Goal: Information Seeking & Learning: Learn about a topic

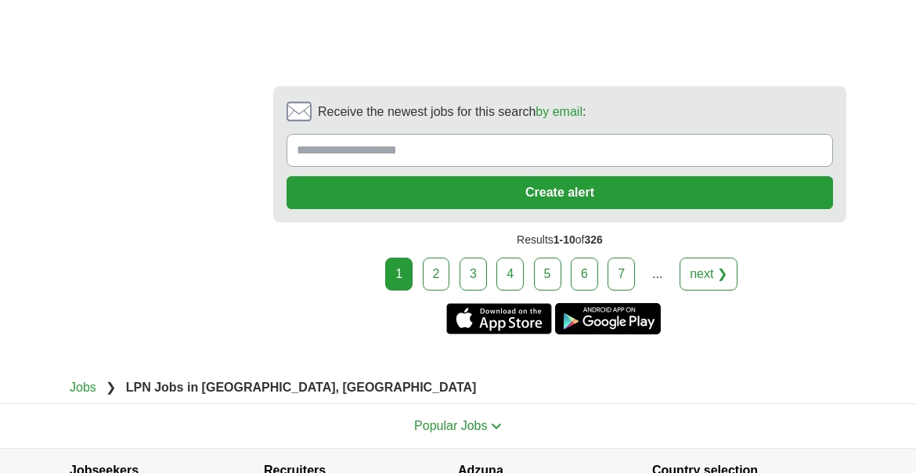
scroll to position [3206, 0]
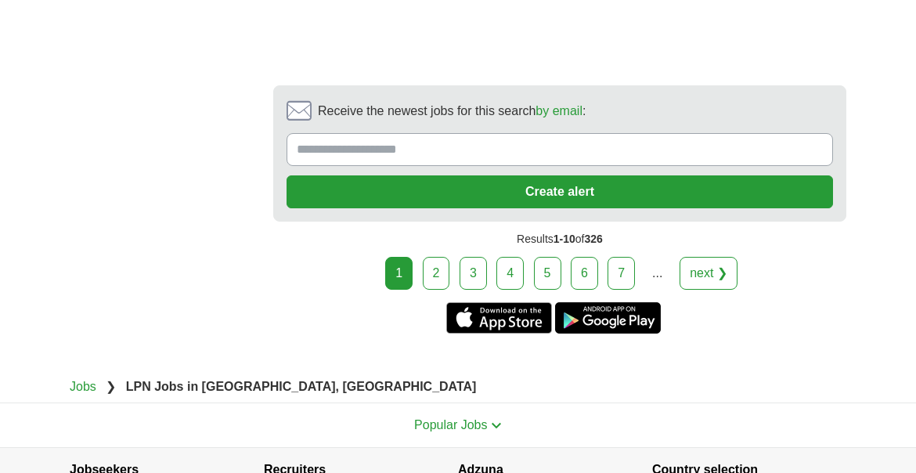
click at [445, 257] on link "2" at bounding box center [436, 273] width 27 height 33
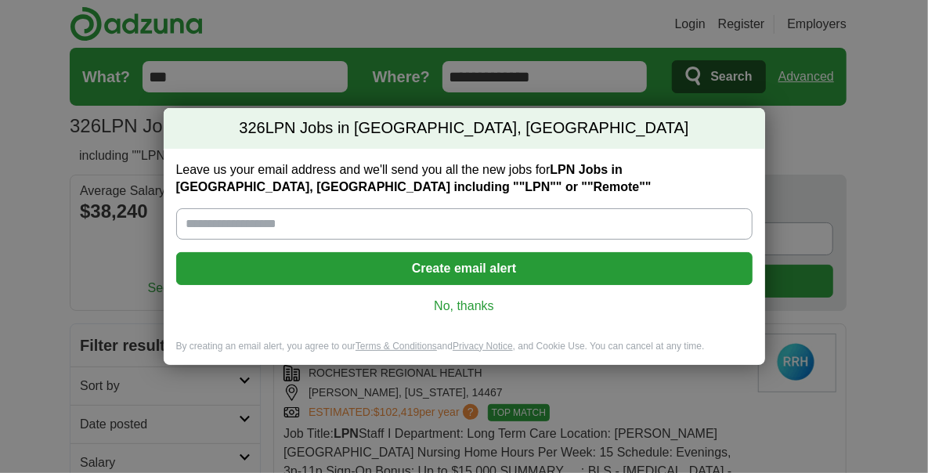
click at [472, 304] on link "No, thanks" at bounding box center [464, 306] width 551 height 17
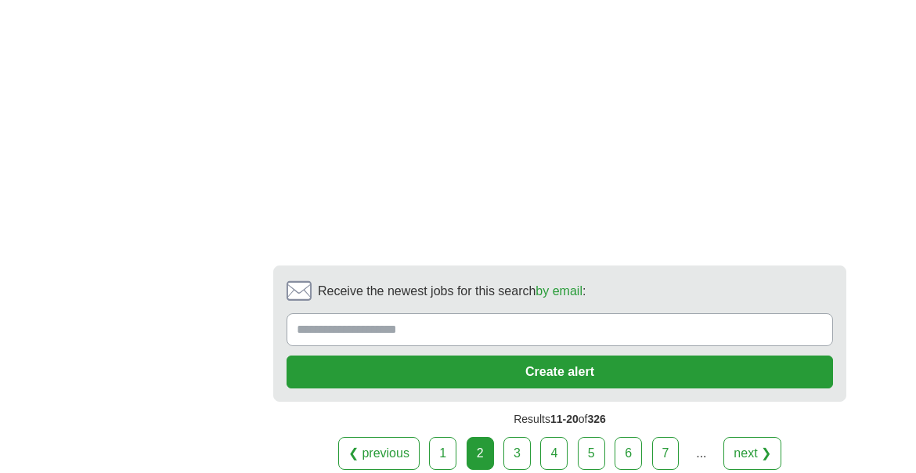
scroll to position [3286, 0]
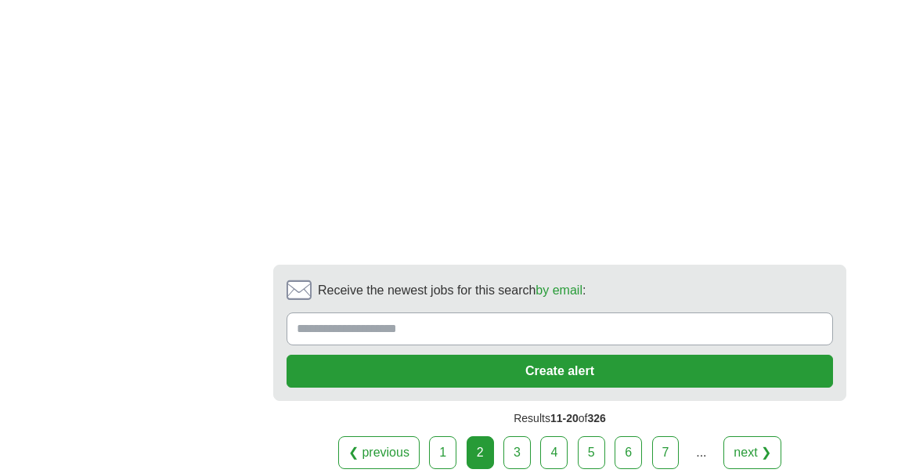
click at [529, 440] on link "3" at bounding box center [517, 452] width 27 height 33
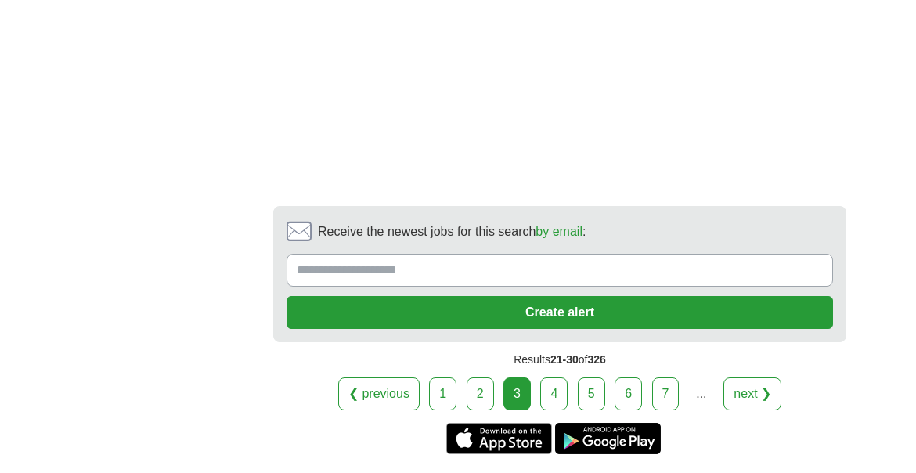
scroll to position [3596, 0]
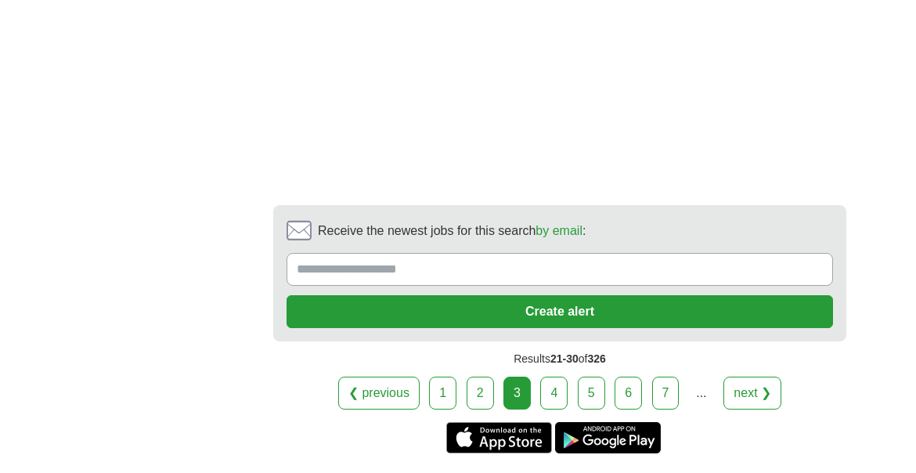
click at [562, 377] on link "4" at bounding box center [553, 393] width 27 height 33
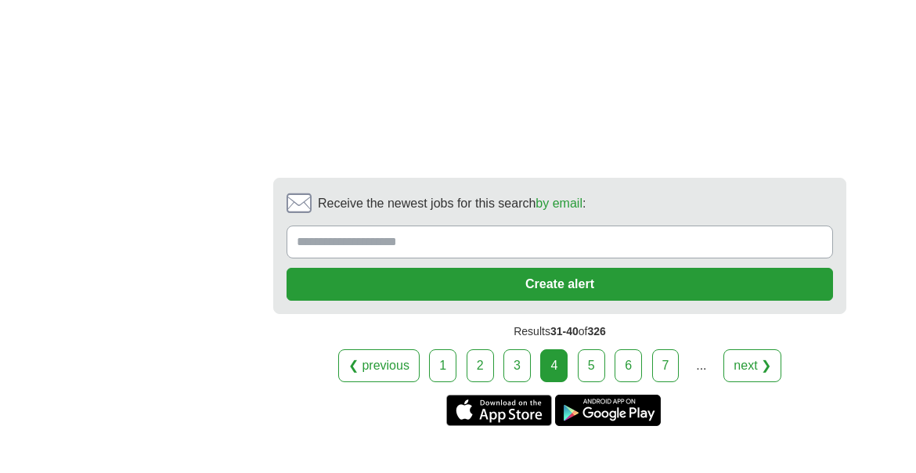
scroll to position [3130, 0]
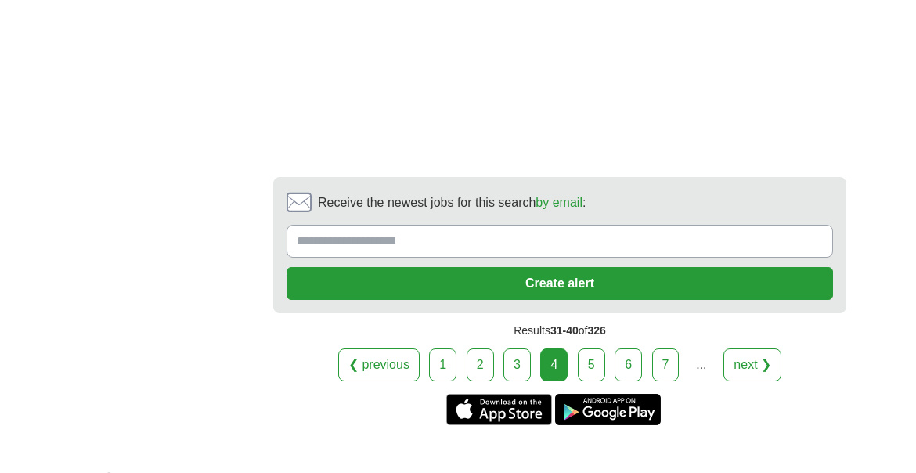
click at [601, 349] on link "5" at bounding box center [591, 365] width 27 height 33
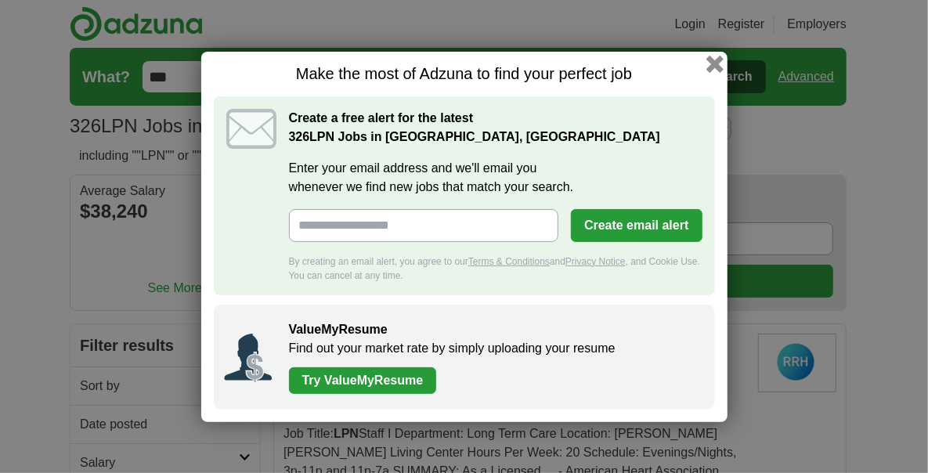
click at [717, 59] on button "button" at bounding box center [714, 63] width 17 height 17
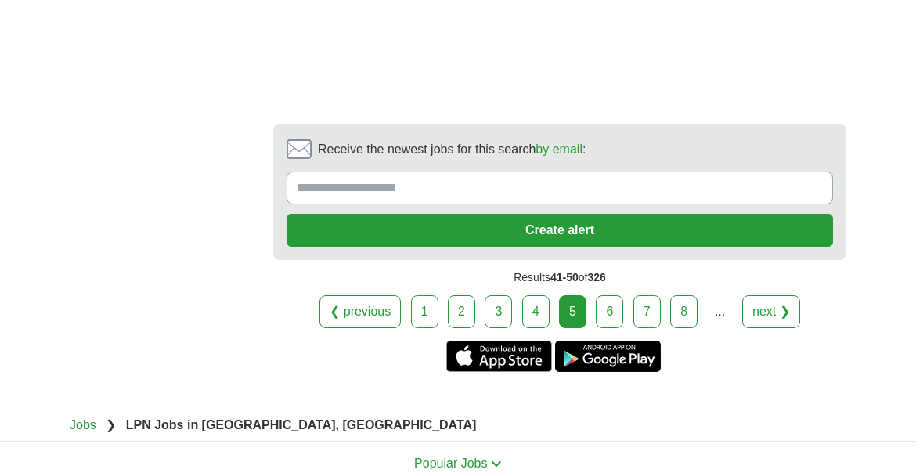
scroll to position [3445, 0]
drag, startPoint x: 60, startPoint y: 141, endPoint x: 151, endPoint y: 114, distance: 94.9
